Goal: Task Accomplishment & Management: Manage account settings

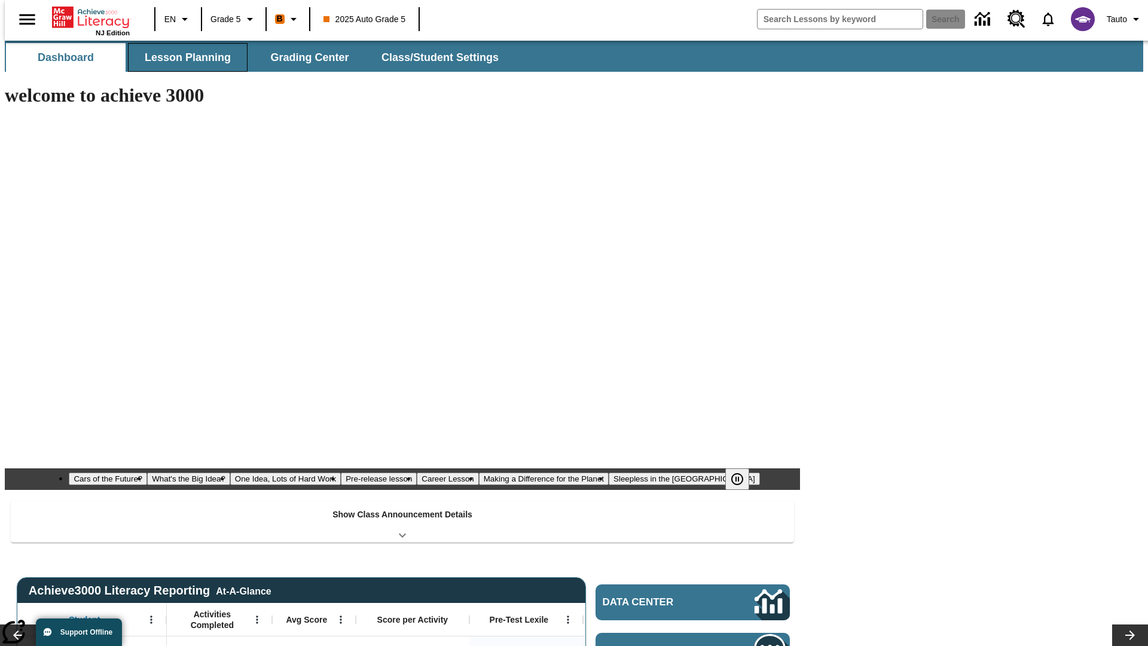
click at [183, 57] on span "Lesson Planning" at bounding box center [188, 58] width 86 height 14
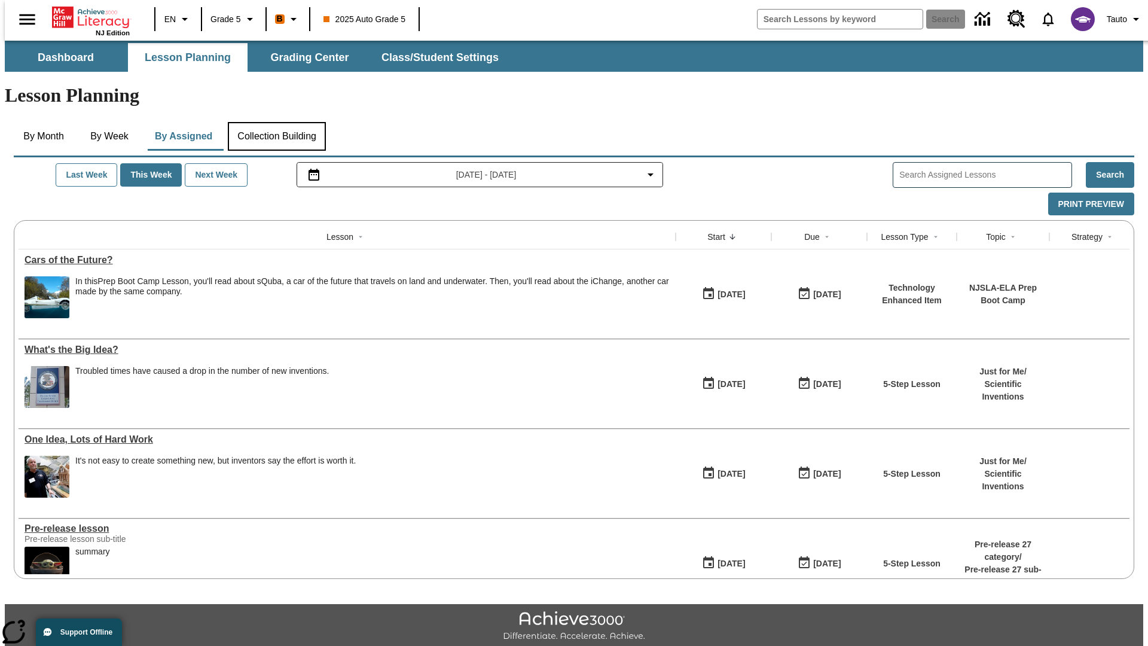
click at [276, 122] on button "Collection Building" at bounding box center [277, 136] width 98 height 29
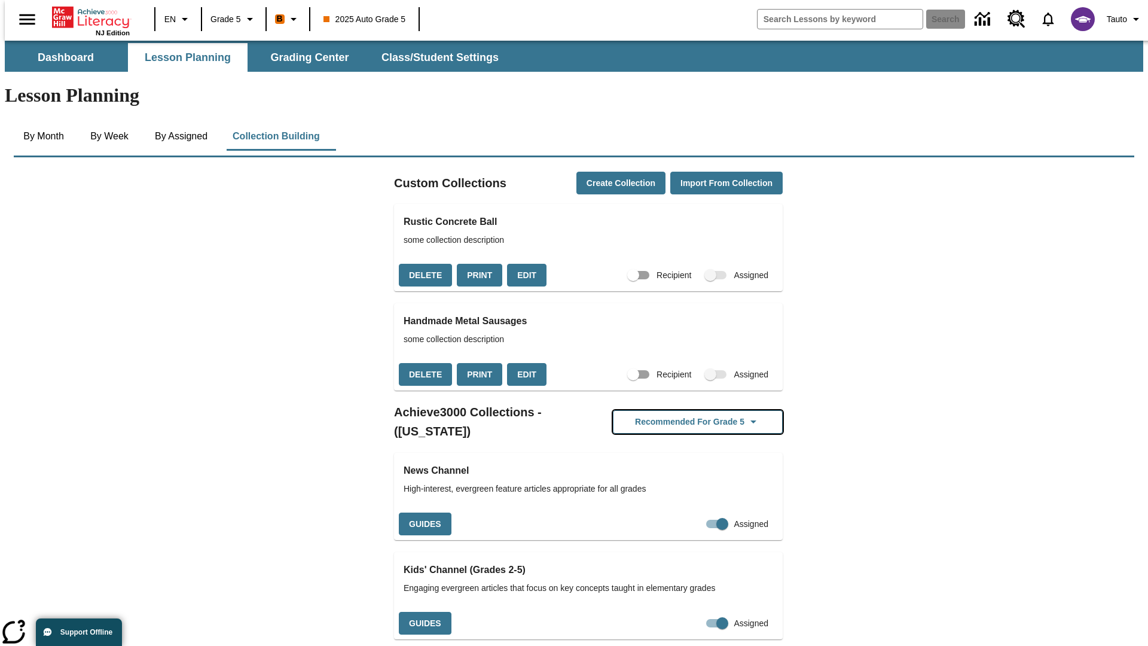
click at [678, 410] on button "Recommended for Grade 5" at bounding box center [698, 421] width 170 height 23
click at [695, 512] on input "Assigned" at bounding box center [722, 523] width 68 height 23
checkbox input "false"
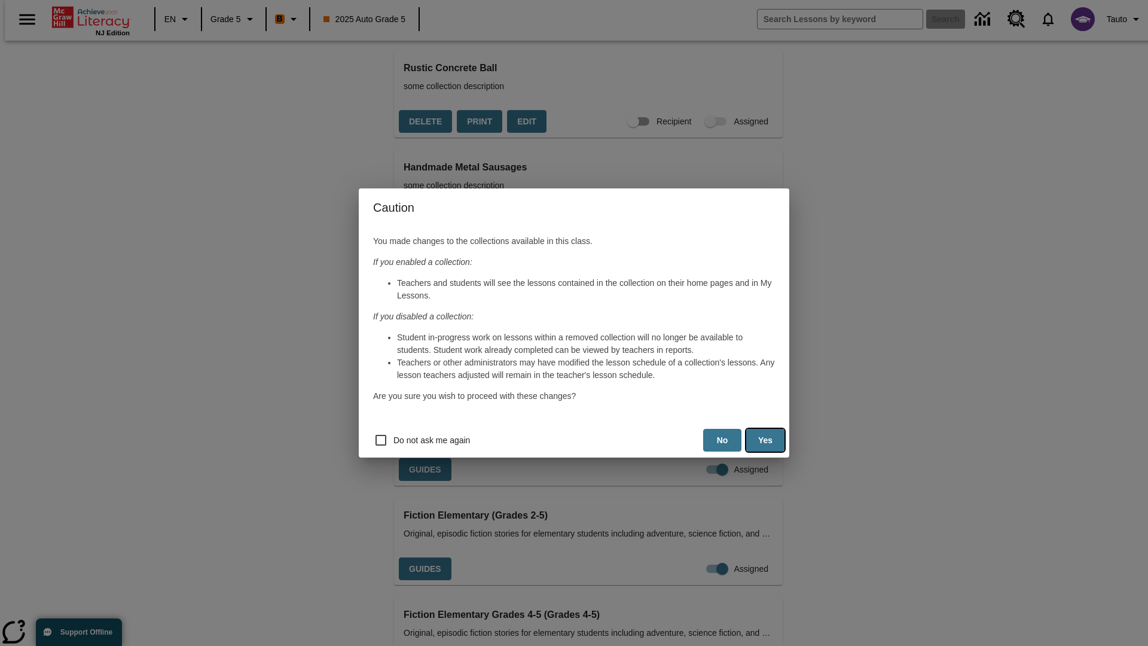
click at [765, 440] on button "Yes" at bounding box center [765, 440] width 38 height 23
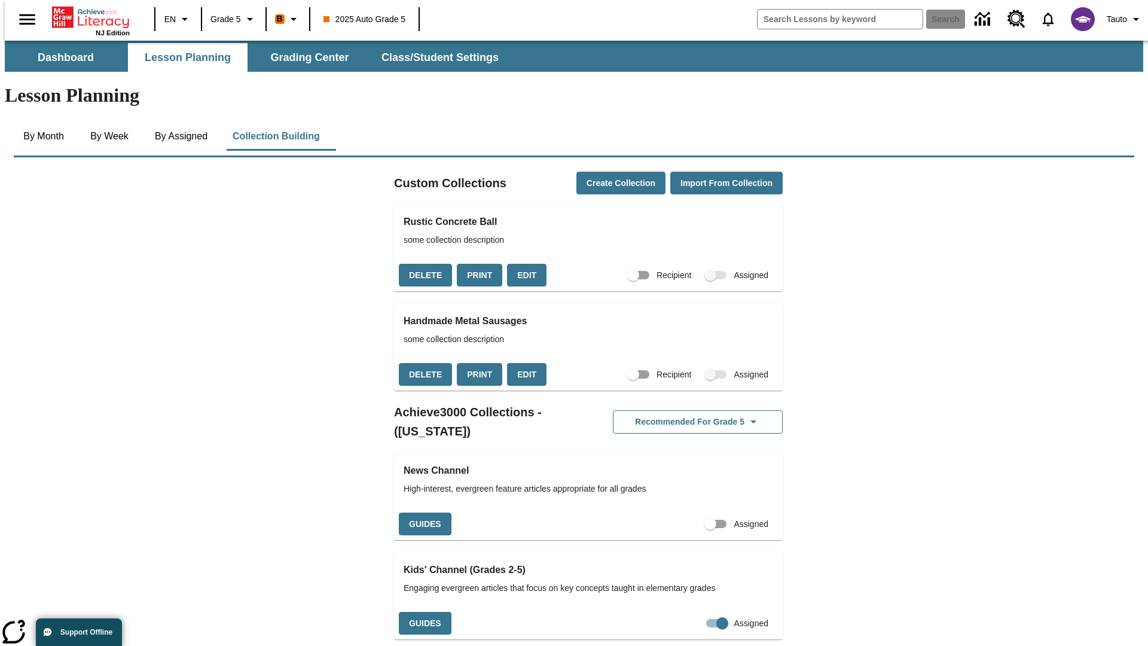
scroll to position [154, 0]
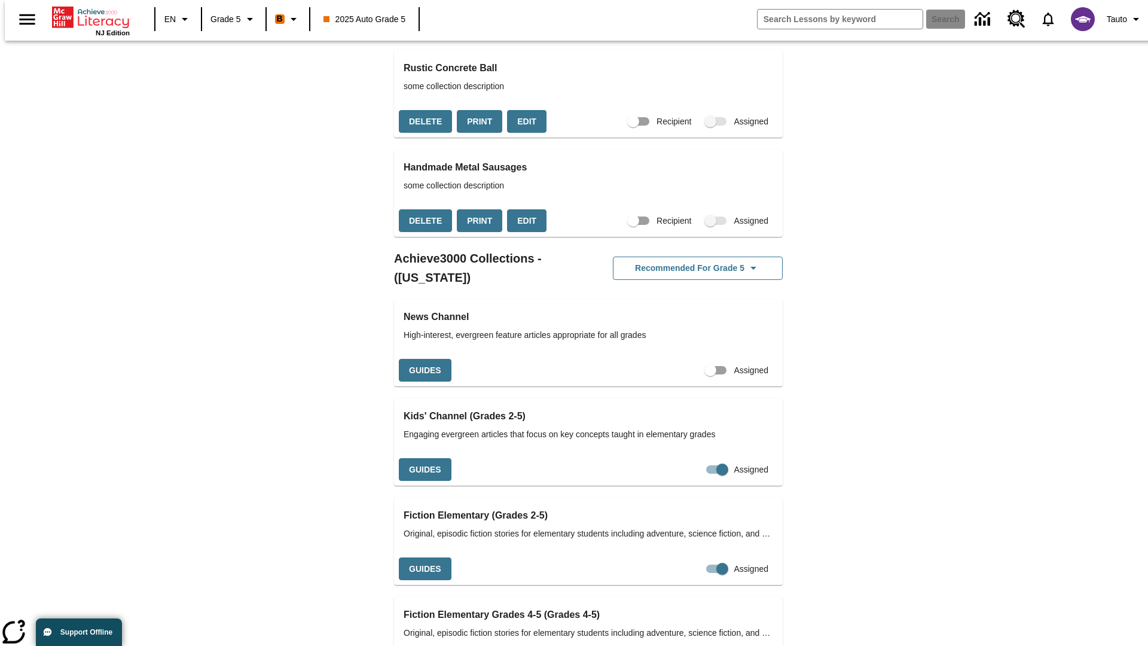
click at [678, 381] on input "Assigned" at bounding box center [710, 370] width 68 height 23
checkbox input "true"
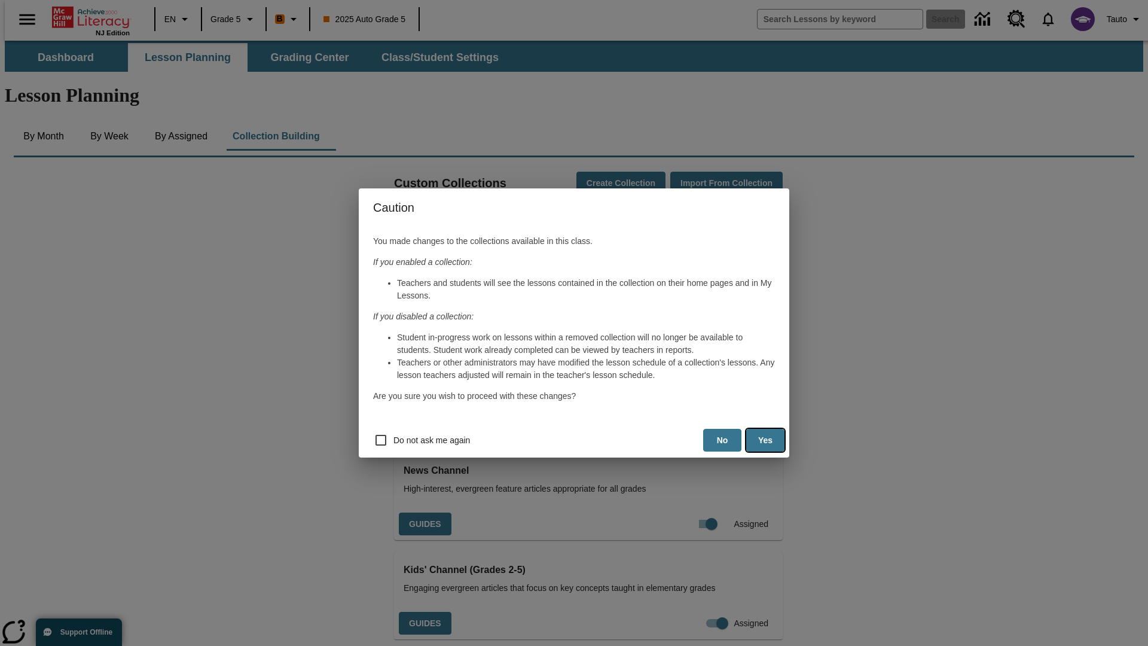
click at [765, 440] on button "Yes" at bounding box center [765, 440] width 38 height 23
